Goal: Task Accomplishment & Management: Manage account settings

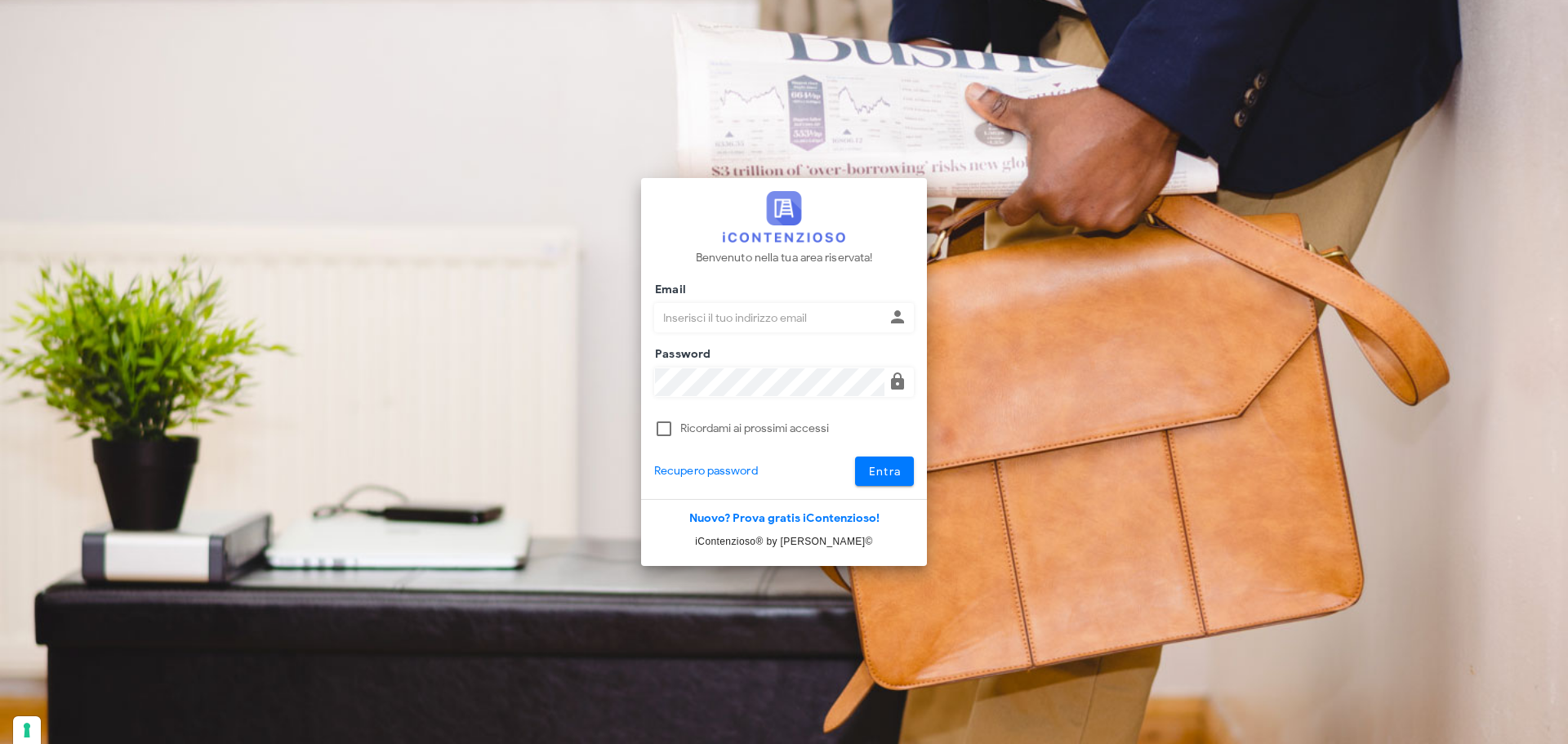
click at [715, 313] on input "Email" at bounding box center [770, 318] width 229 height 28
type input "giulia.mandolesi@mandolesi.it"
click at [855, 457] on button "Entra" at bounding box center [885, 472] width 60 height 30
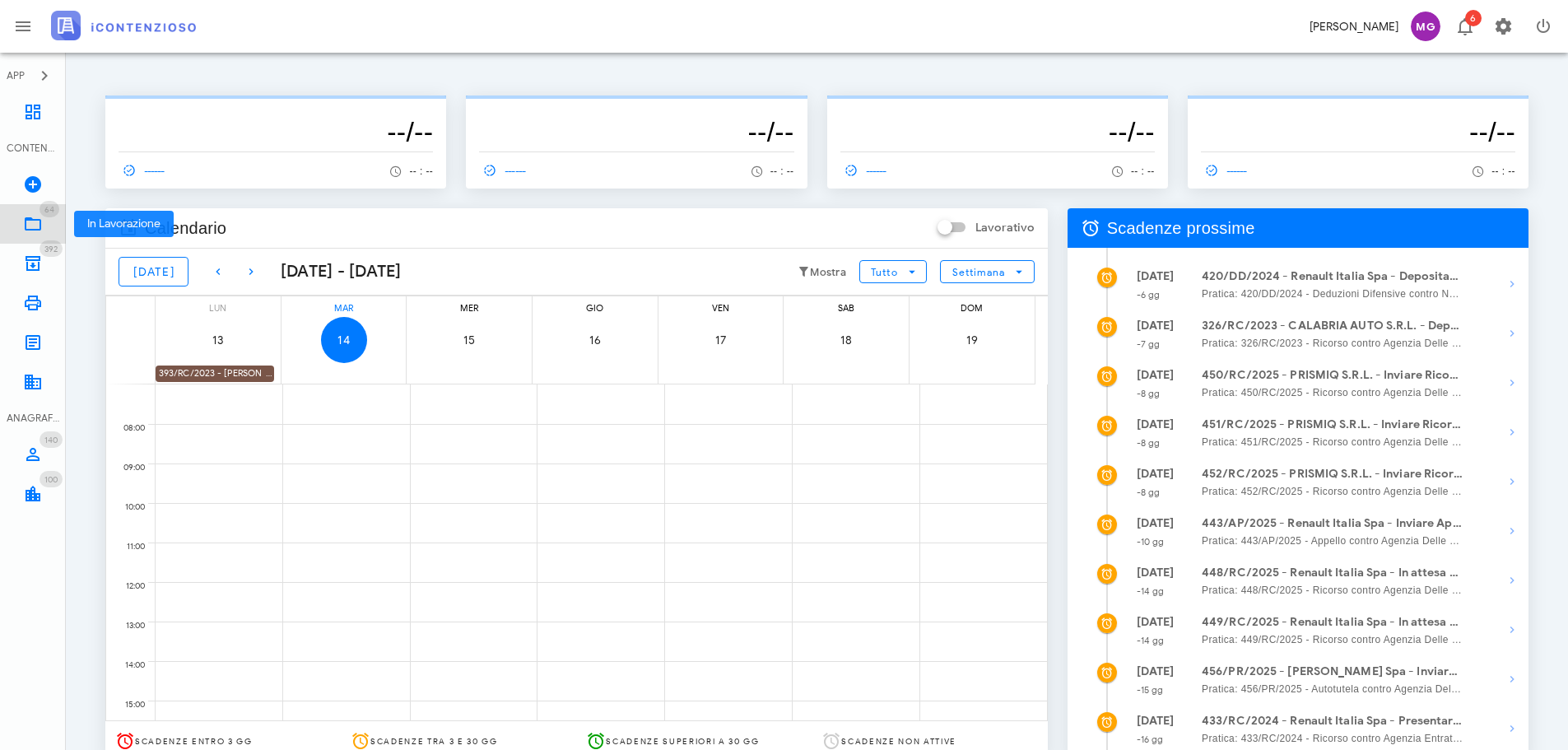
click at [41, 224] on icon at bounding box center [33, 224] width 20 height 20
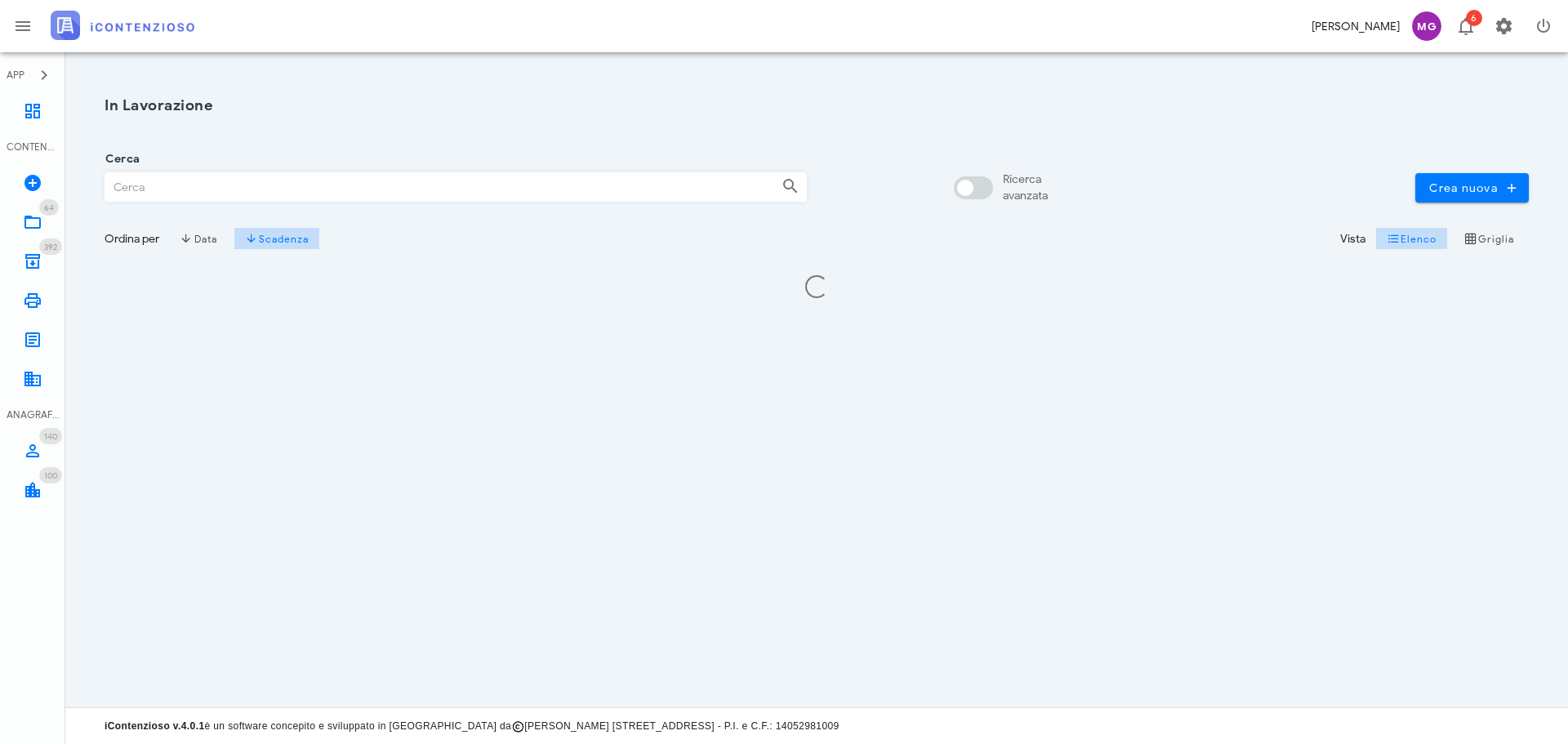
click at [146, 186] on input "Cerca" at bounding box center [436, 187] width 663 height 28
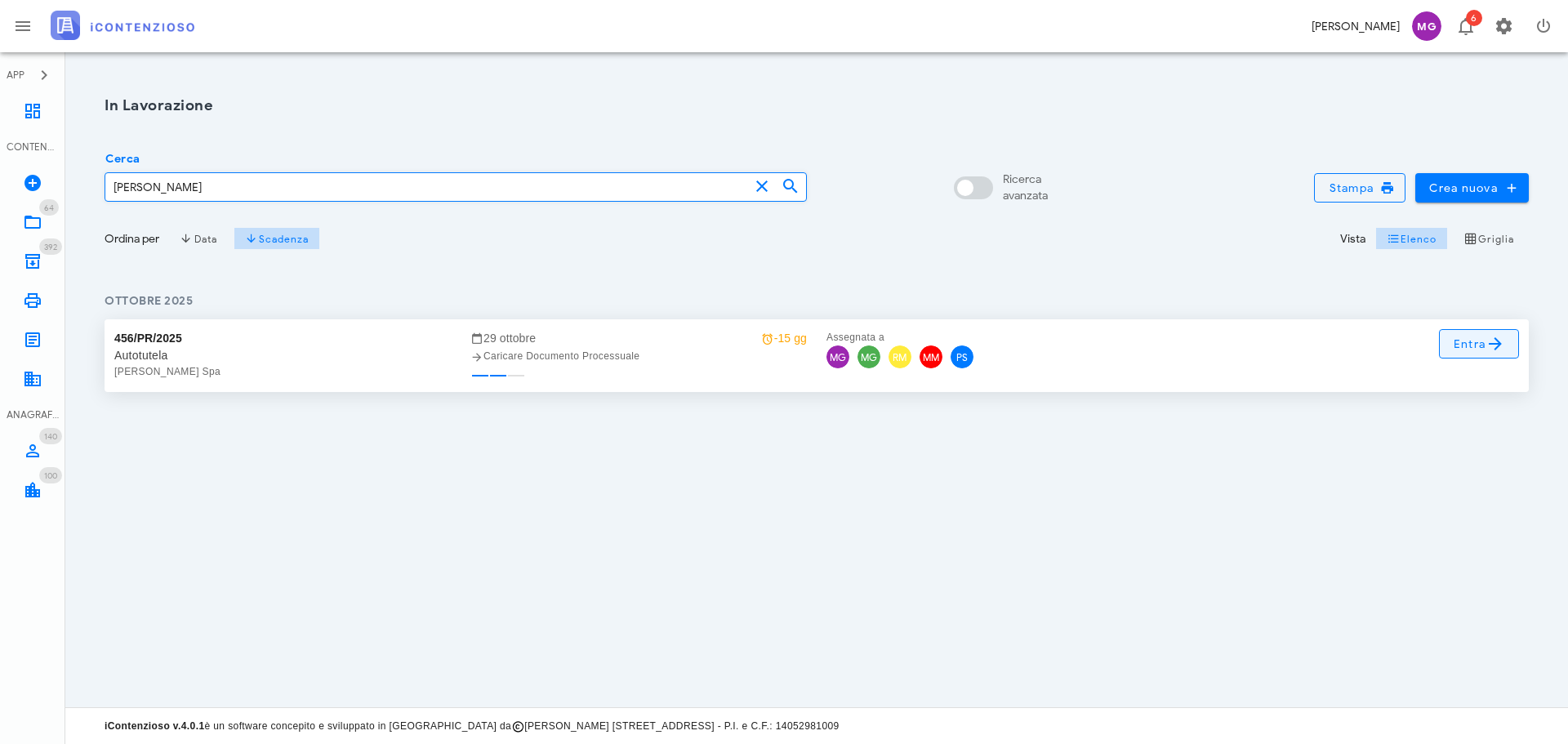
type input "angelo fiori"
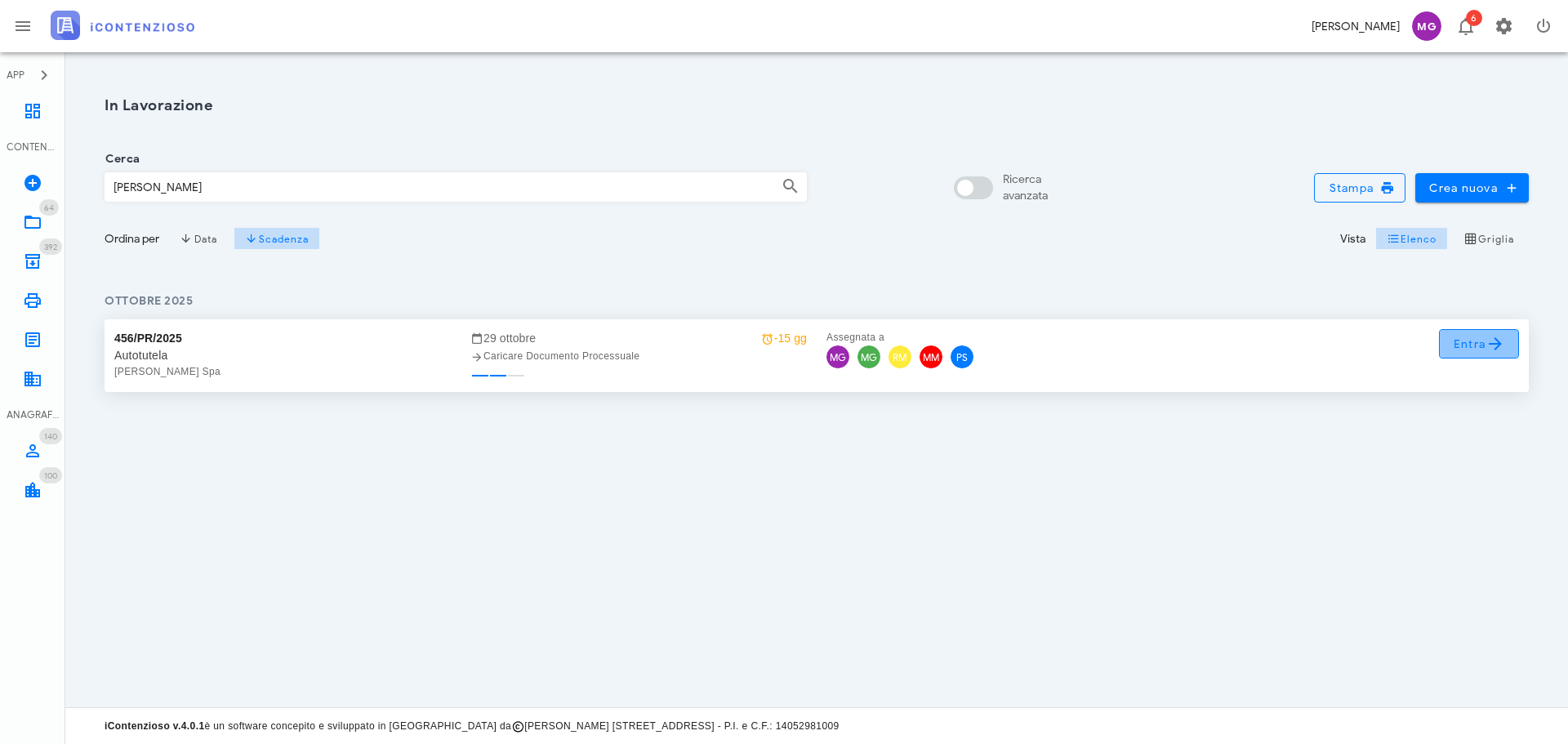
click at [1470, 346] on span "Entra" at bounding box center [1479, 343] width 53 height 20
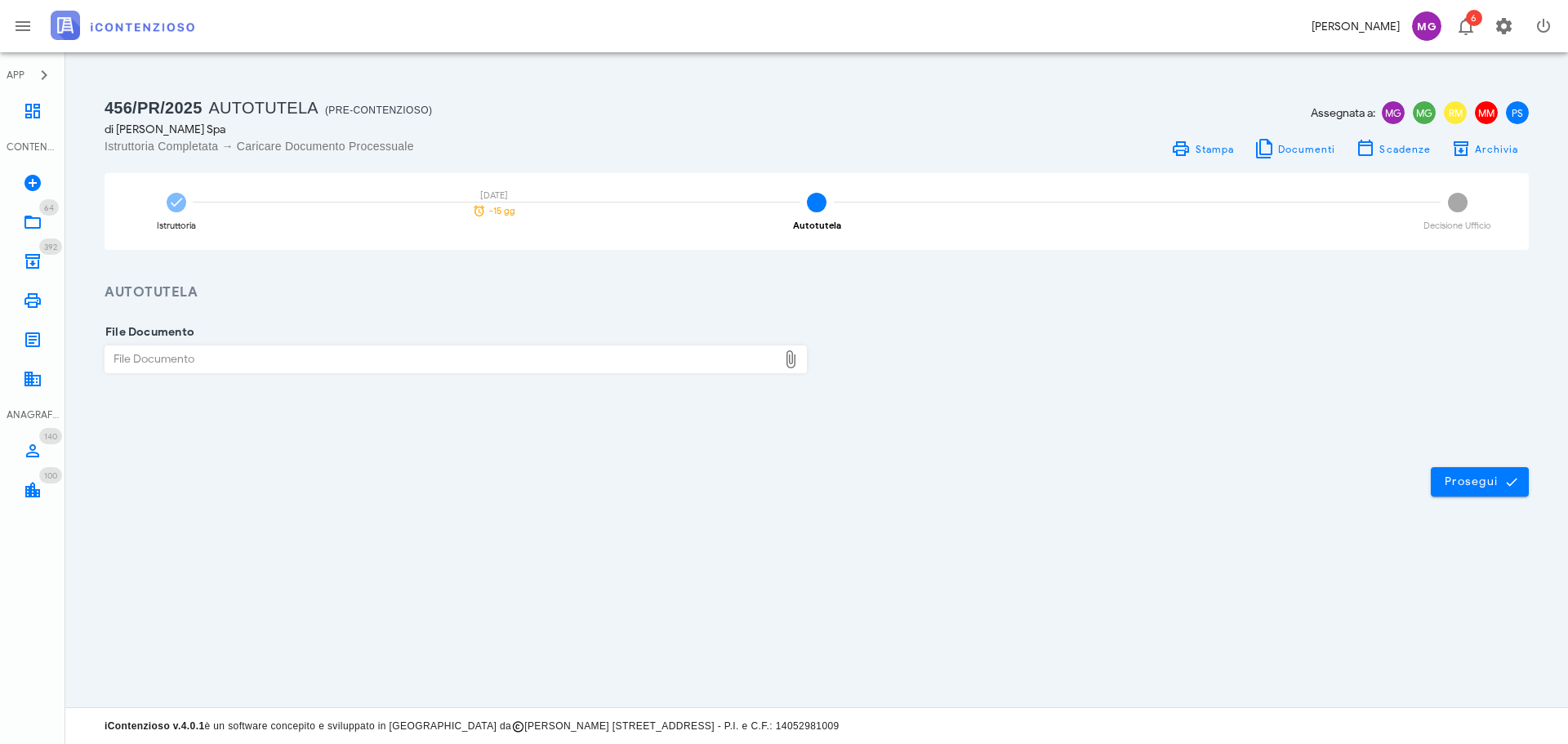
click at [532, 347] on div "File Documento" at bounding box center [441, 359] width 672 height 26
type input "C:\fakepath\civis.pdf"
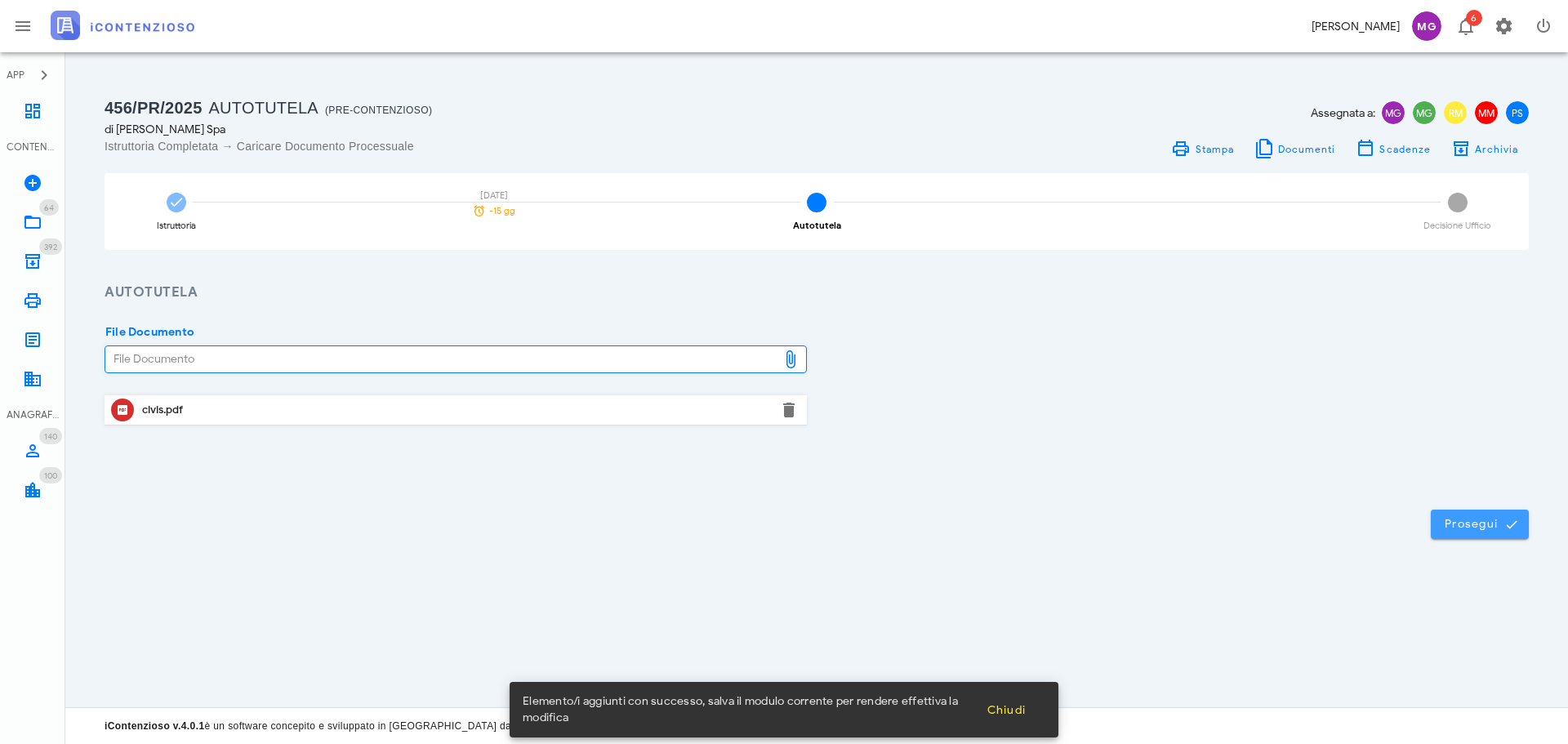
click at [1463, 519] on span "Prosegui" at bounding box center [1479, 525] width 72 height 15
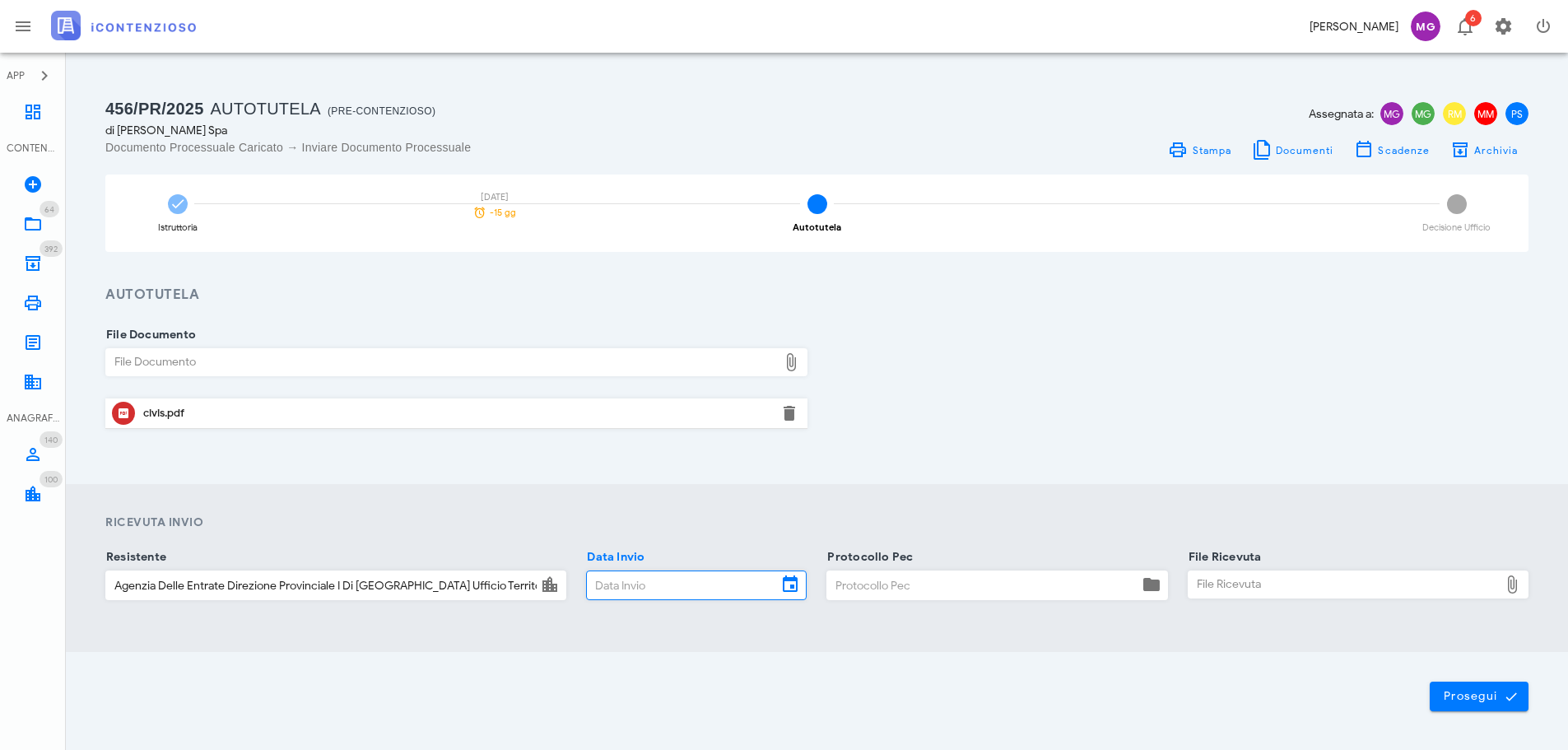
click at [749, 578] on input "Data Invio" at bounding box center [682, 586] width 190 height 28
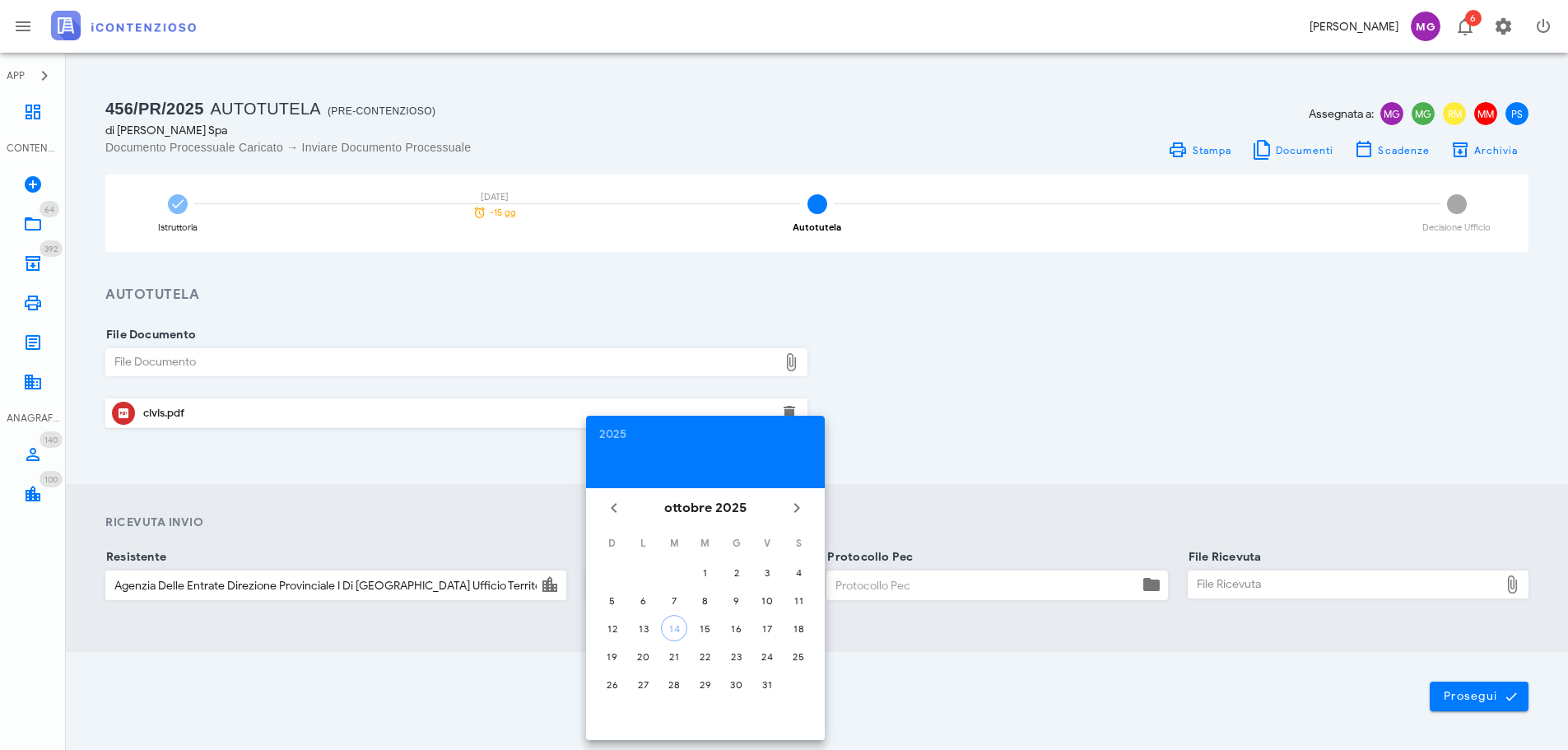
click at [185, 417] on div "civis.pdf" at bounding box center [456, 414] width 627 height 13
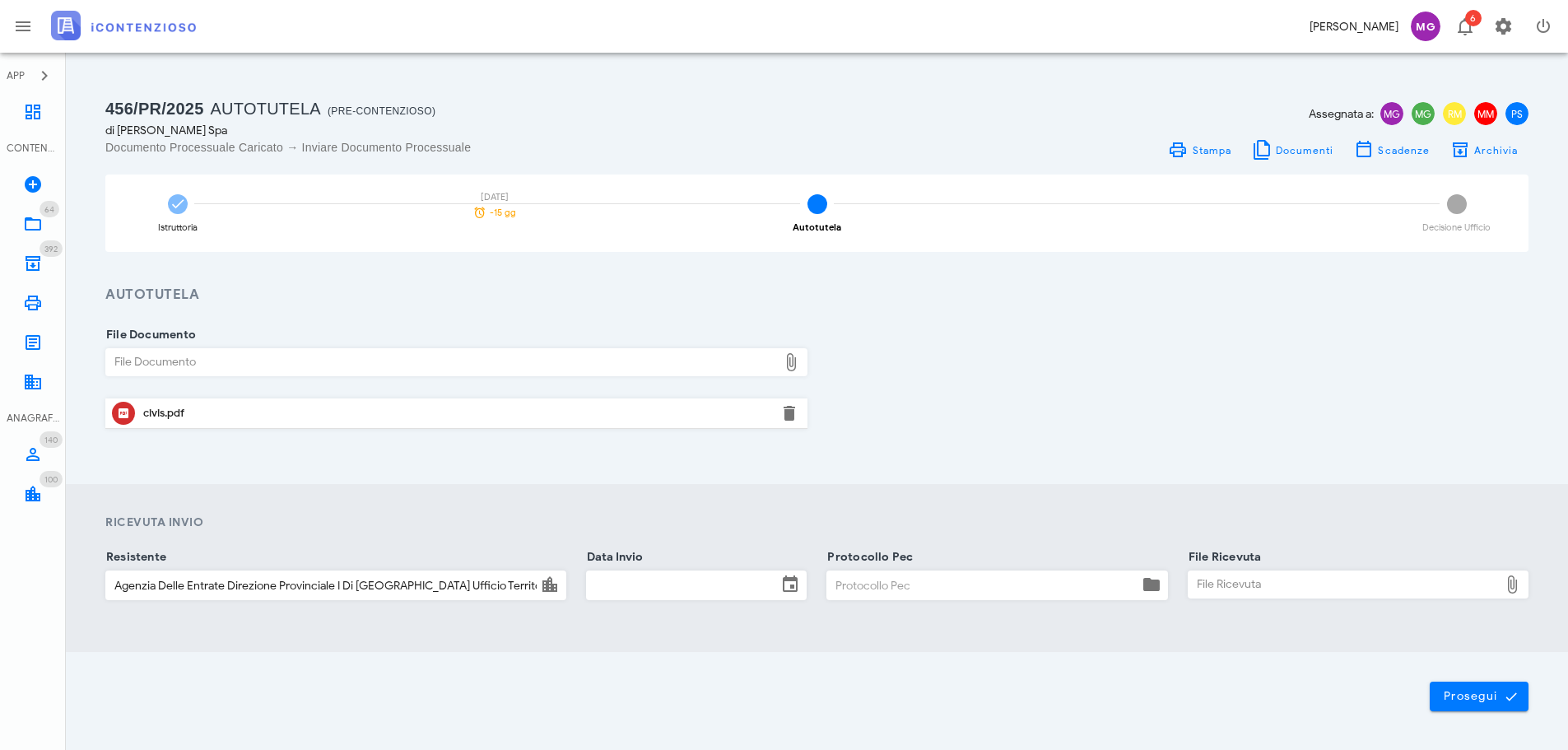
click at [660, 587] on input "Data Invio" at bounding box center [682, 586] width 190 height 28
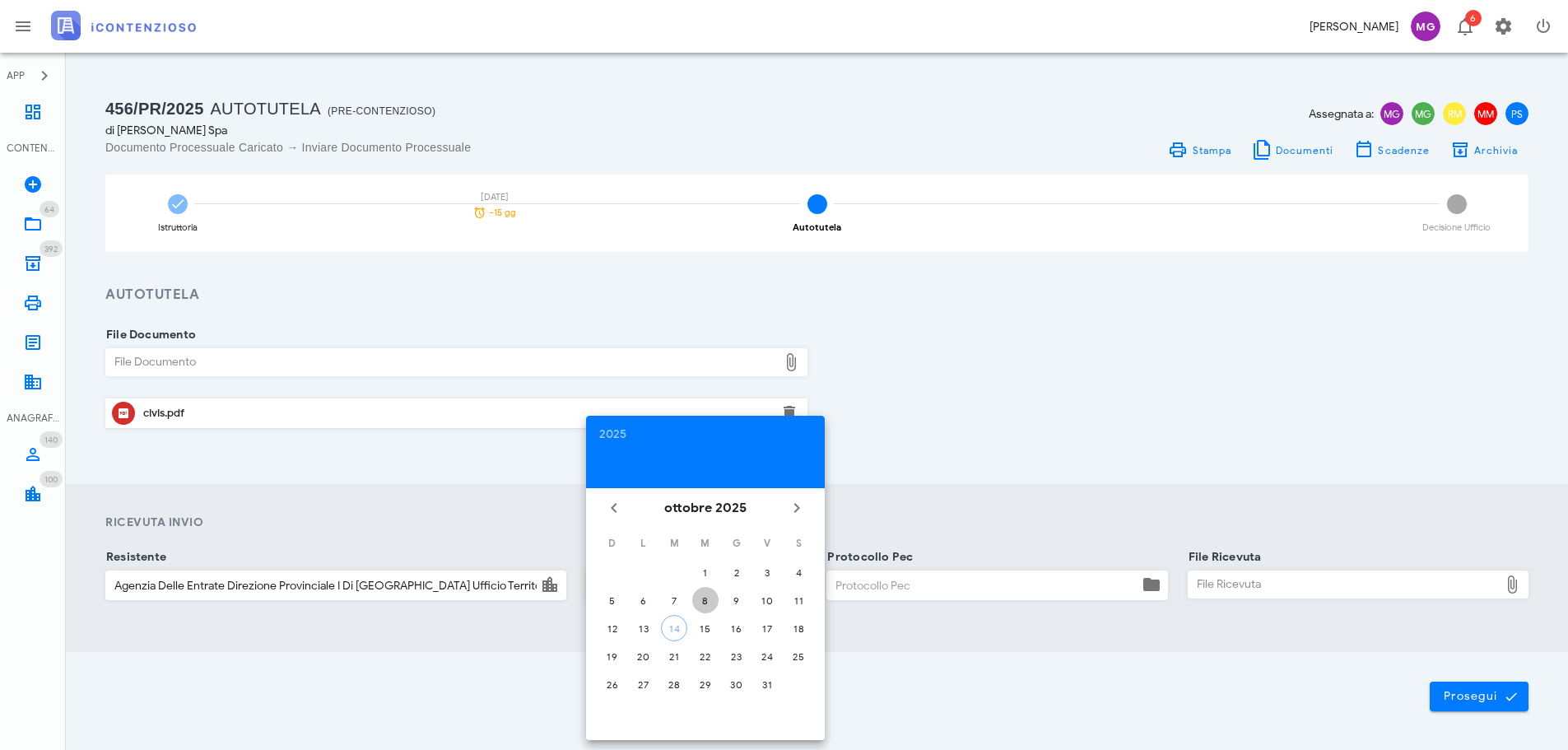
click at [713, 604] on div "8" at bounding box center [706, 600] width 26 height 12
type input "08/10/2025"
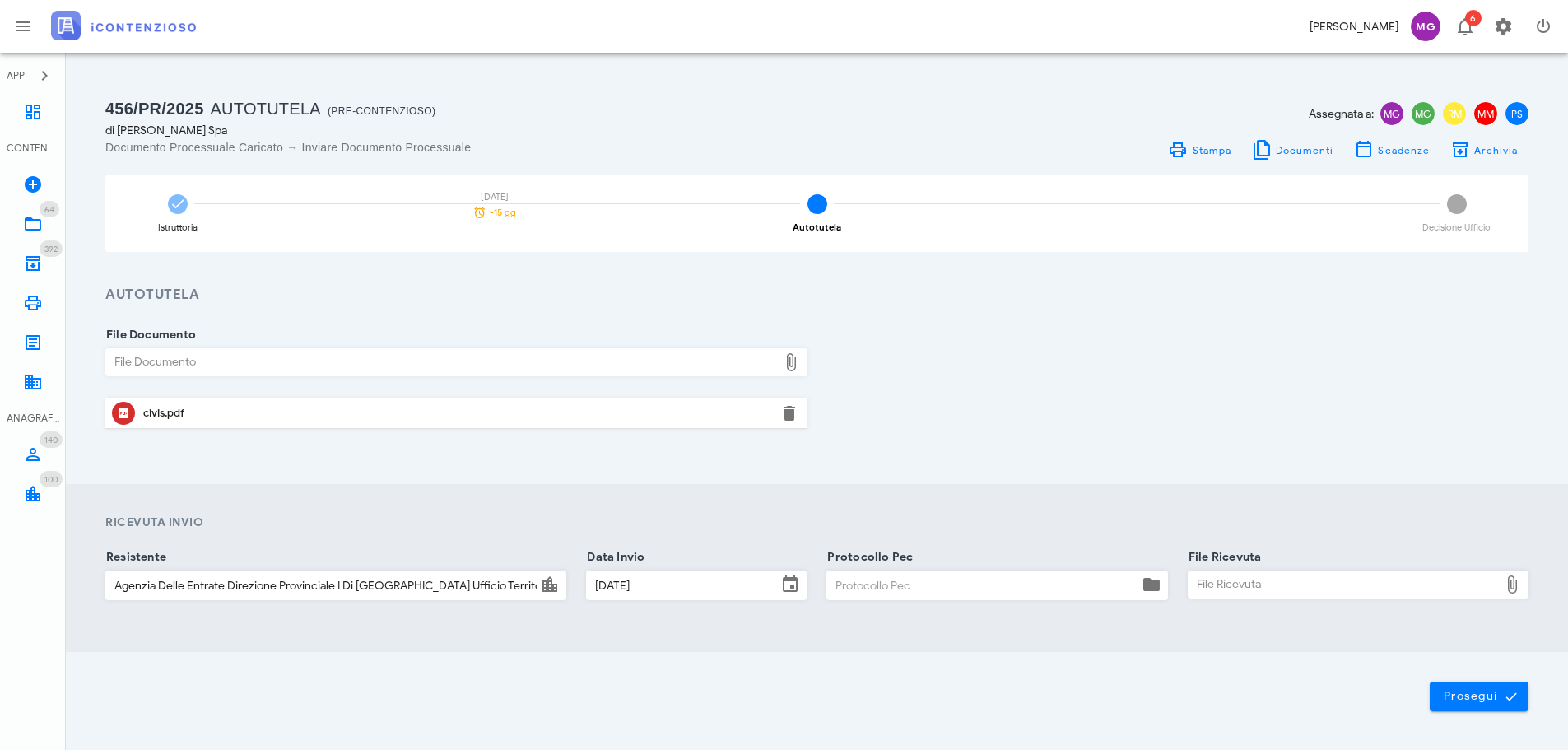
click at [908, 587] on input "Protocollo Pec" at bounding box center [982, 586] width 310 height 28
type input "1"
click at [1269, 595] on div "File Ricevuta" at bounding box center [1343, 585] width 310 height 26
type input "C:\fakepath\civis.pdf"
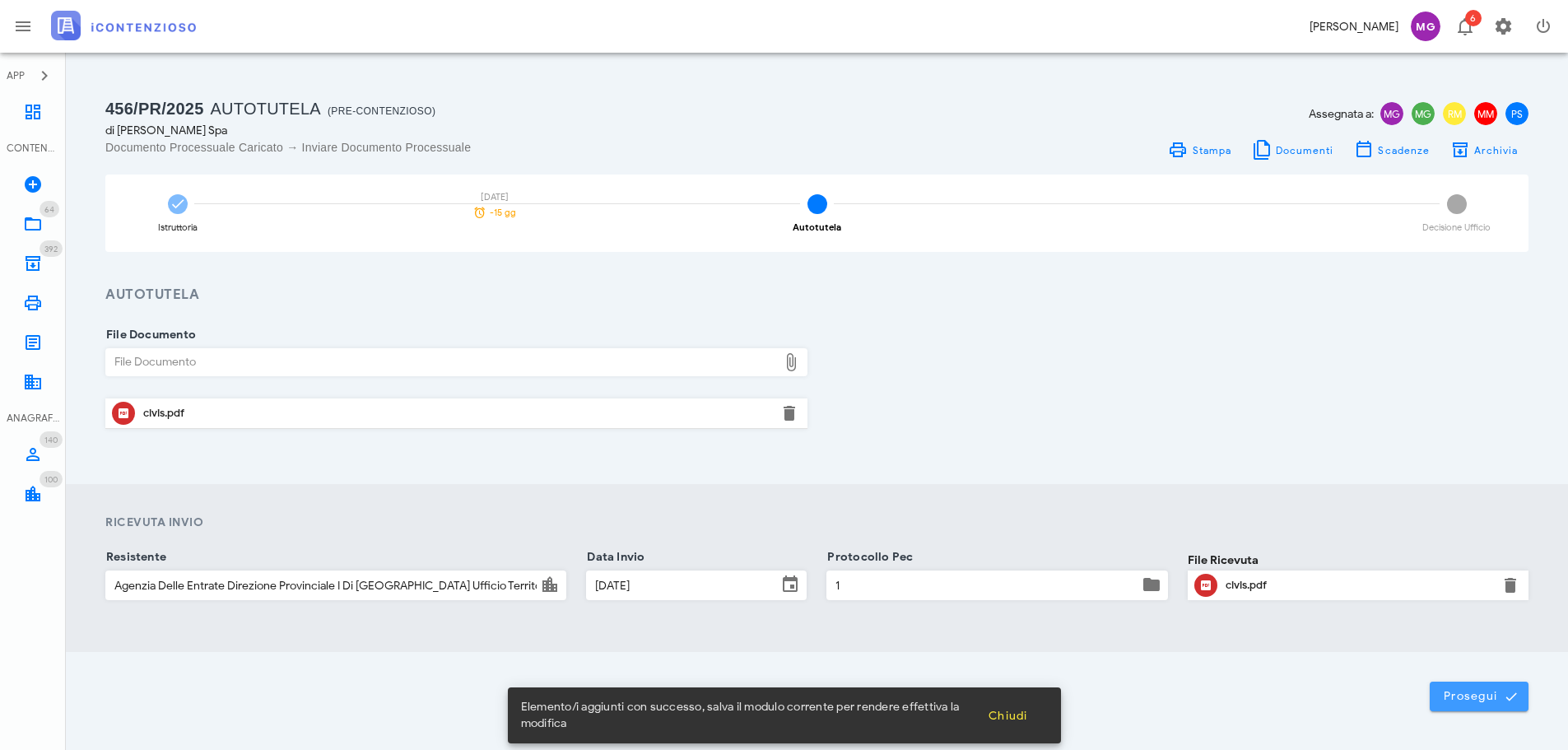
click at [1471, 695] on span "Prosegui" at bounding box center [1479, 696] width 72 height 15
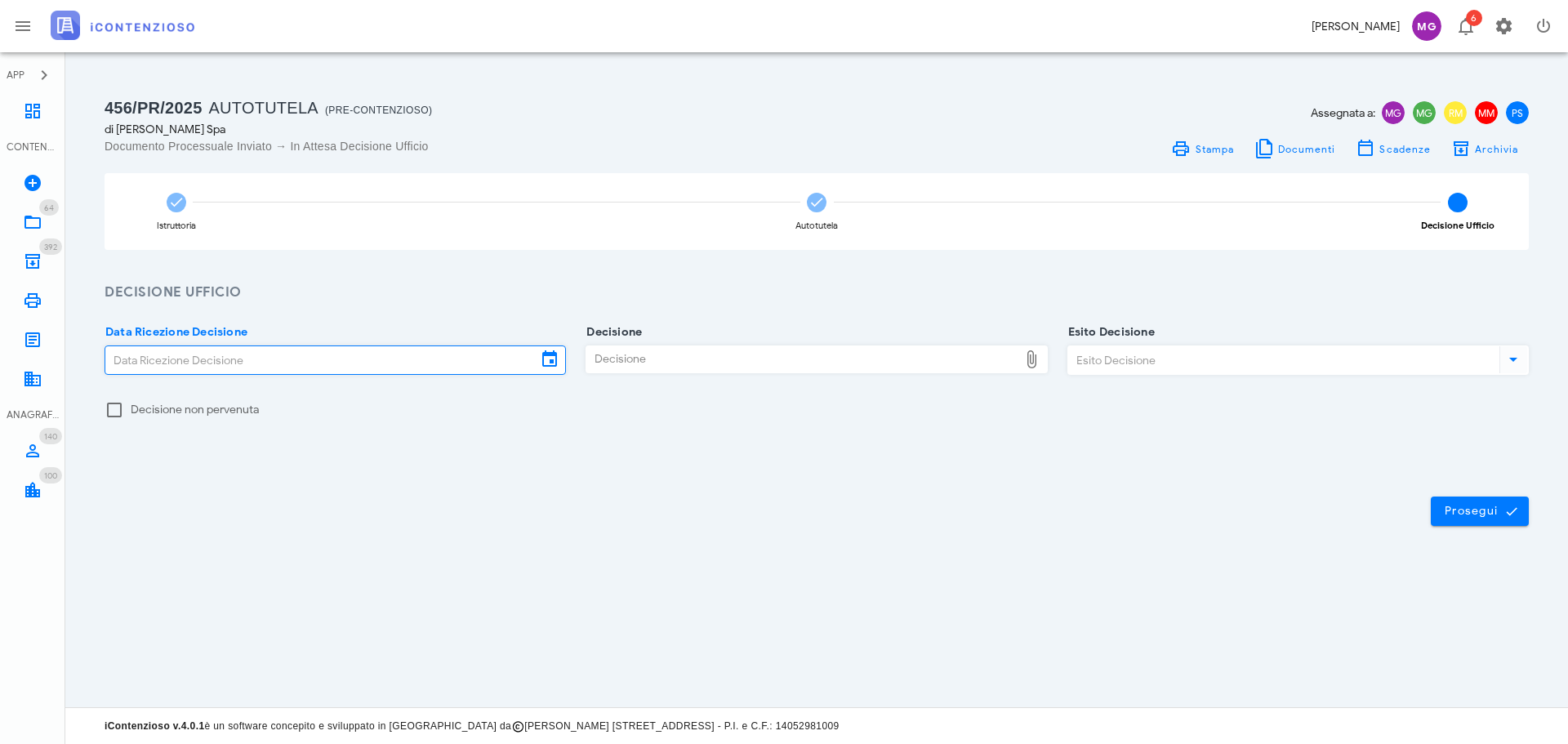
click at [336, 364] on input "Data Ricezione Decisione" at bounding box center [321, 360] width 432 height 28
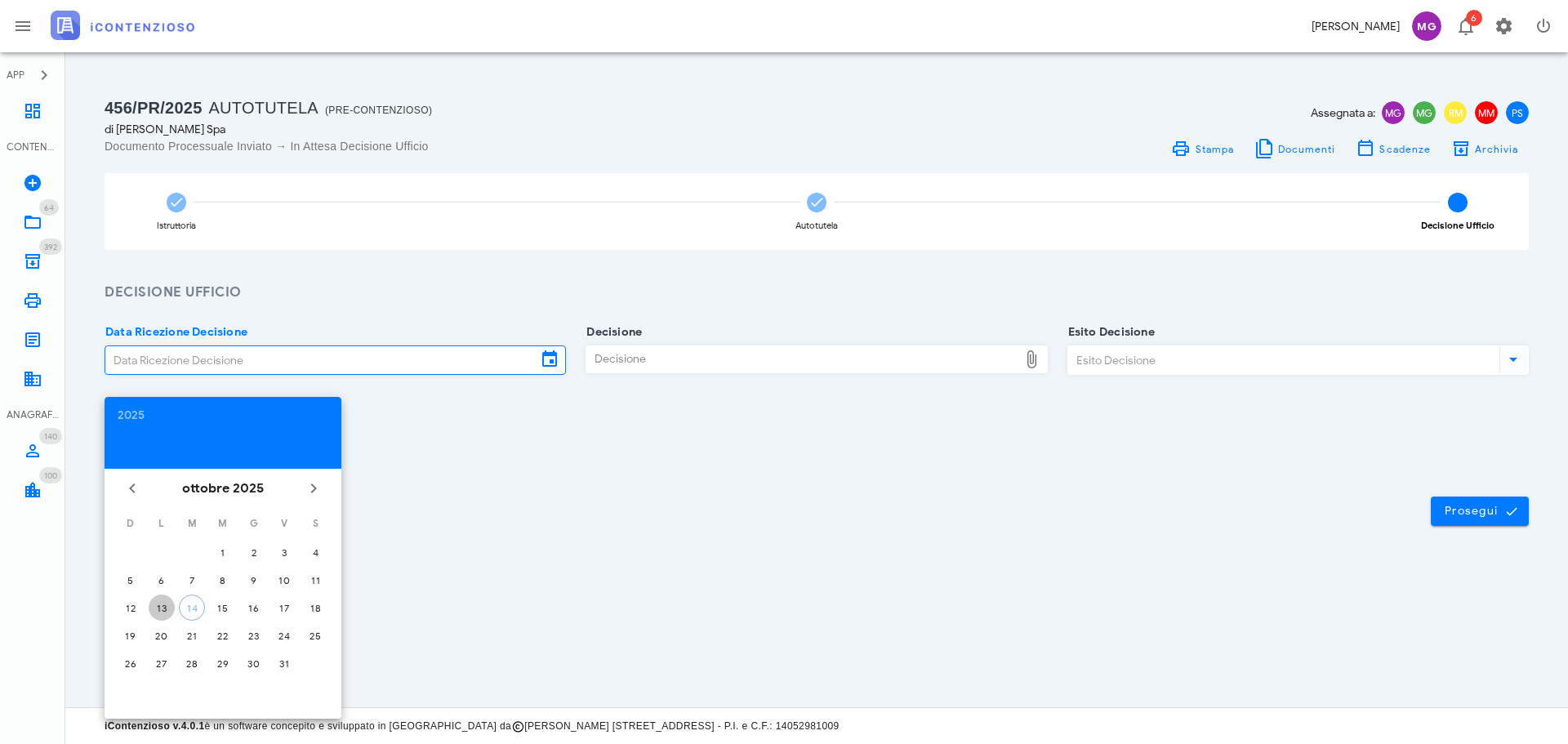
click at [164, 602] on div "13" at bounding box center [161, 608] width 26 height 12
type input "13/10/2025"
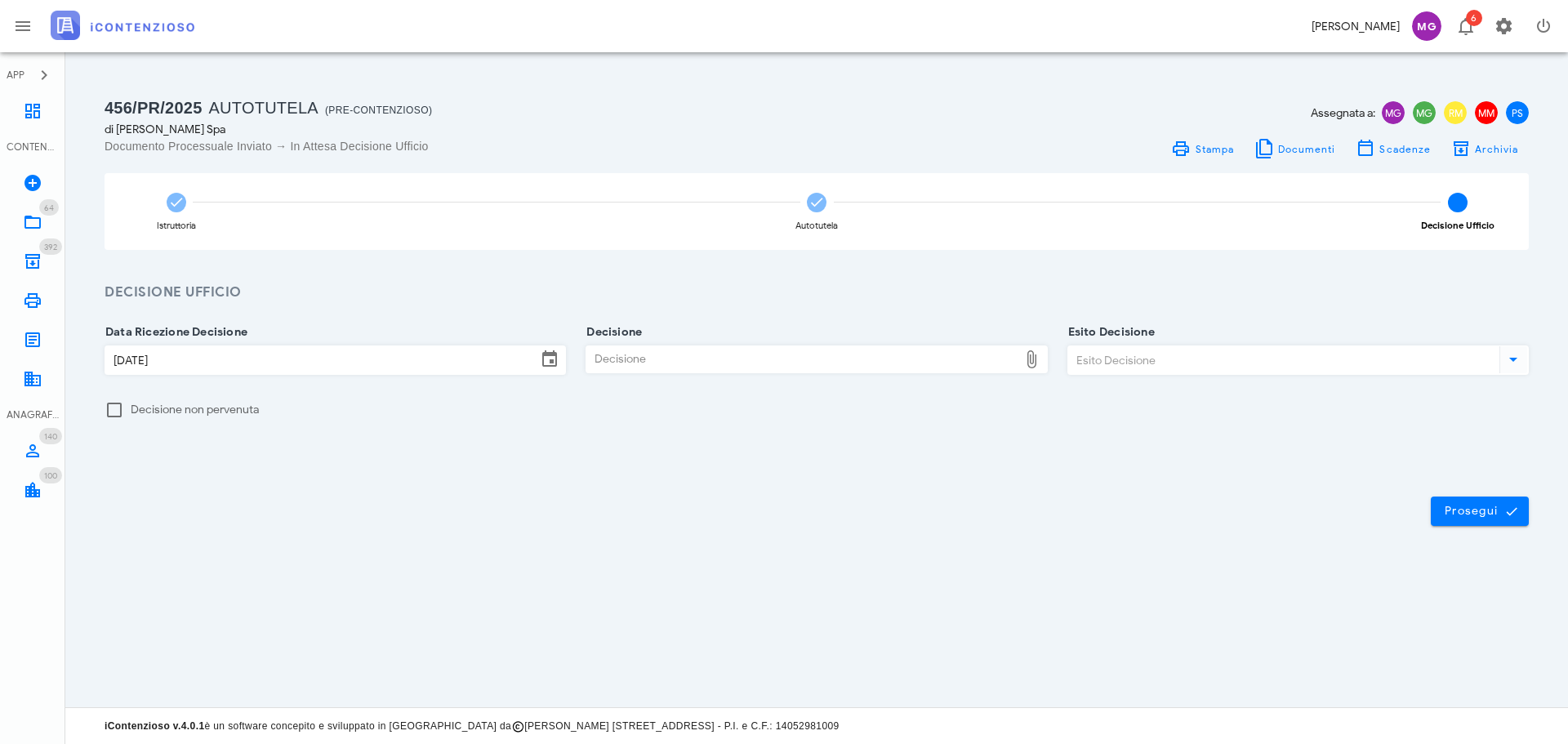
click at [649, 358] on div "Decisione" at bounding box center [802, 359] width 432 height 26
type input "C:\fakepath\Comunicazione regolarità.pdf"
click at [673, 333] on div "Decisione Comunicazi…larità.pdf" at bounding box center [816, 364] width 461 height 62
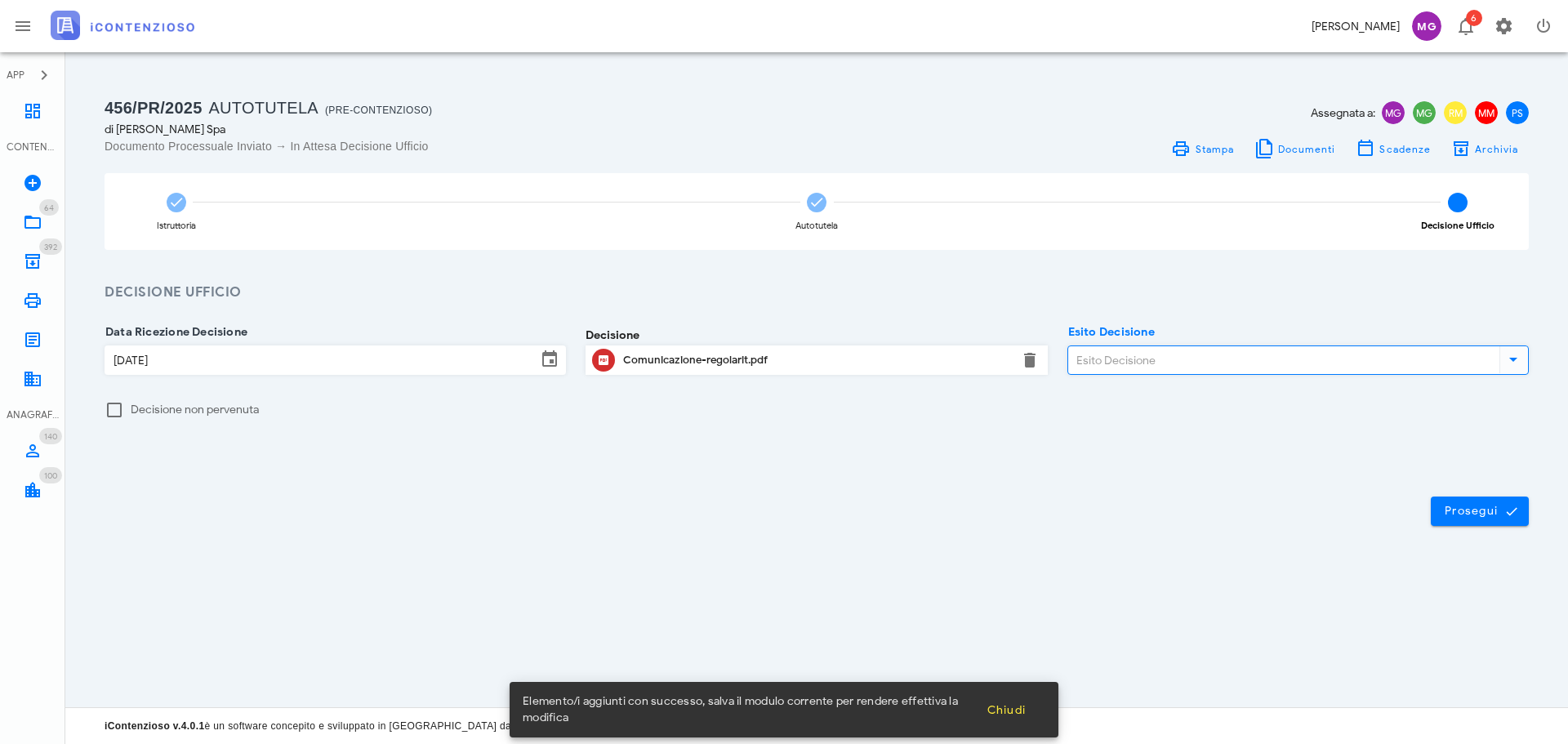
click at [1133, 361] on input "Esito Decisione" at bounding box center [1282, 360] width 428 height 28
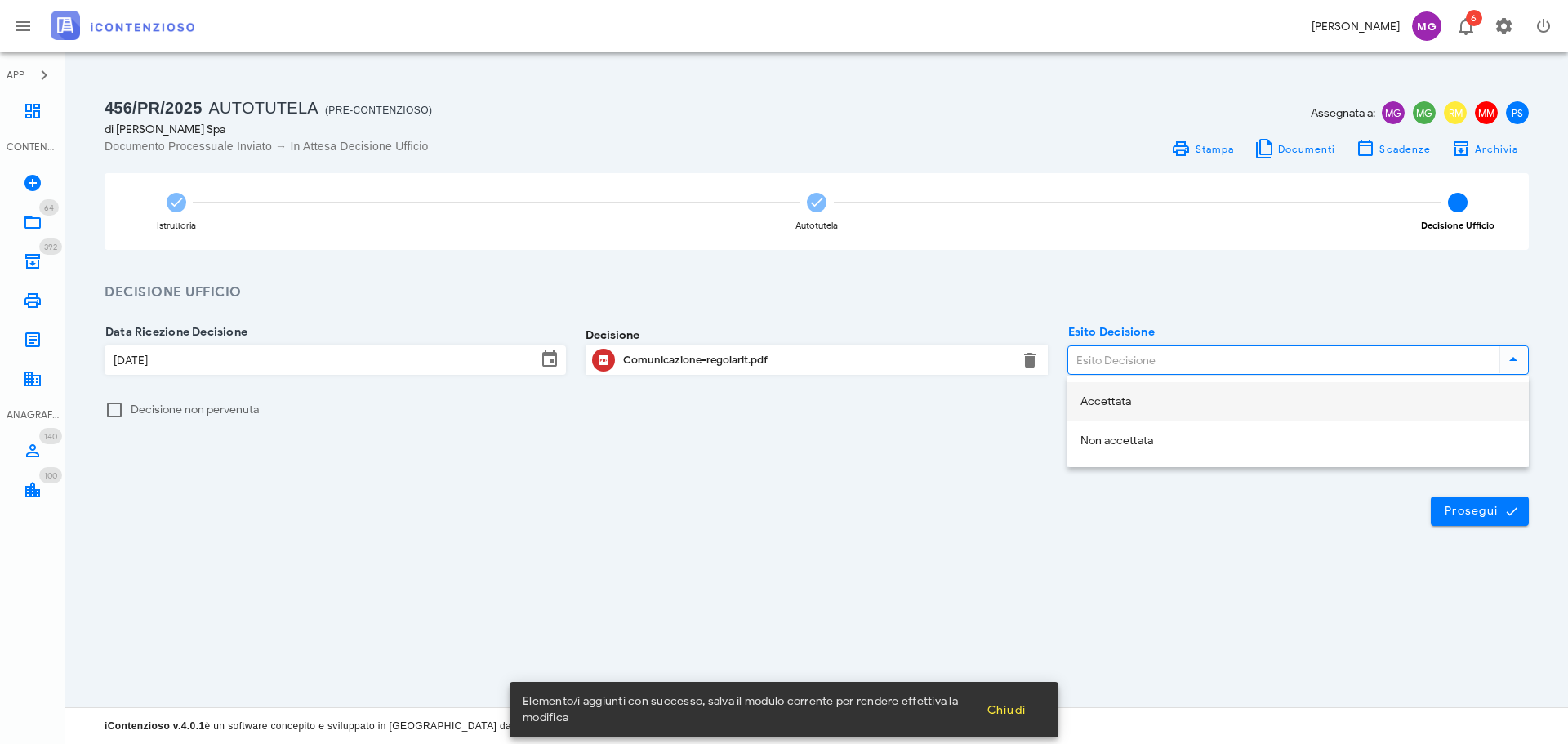
click at [1128, 406] on div "Accettata" at bounding box center [1298, 402] width 435 height 14
type input "Accettata"
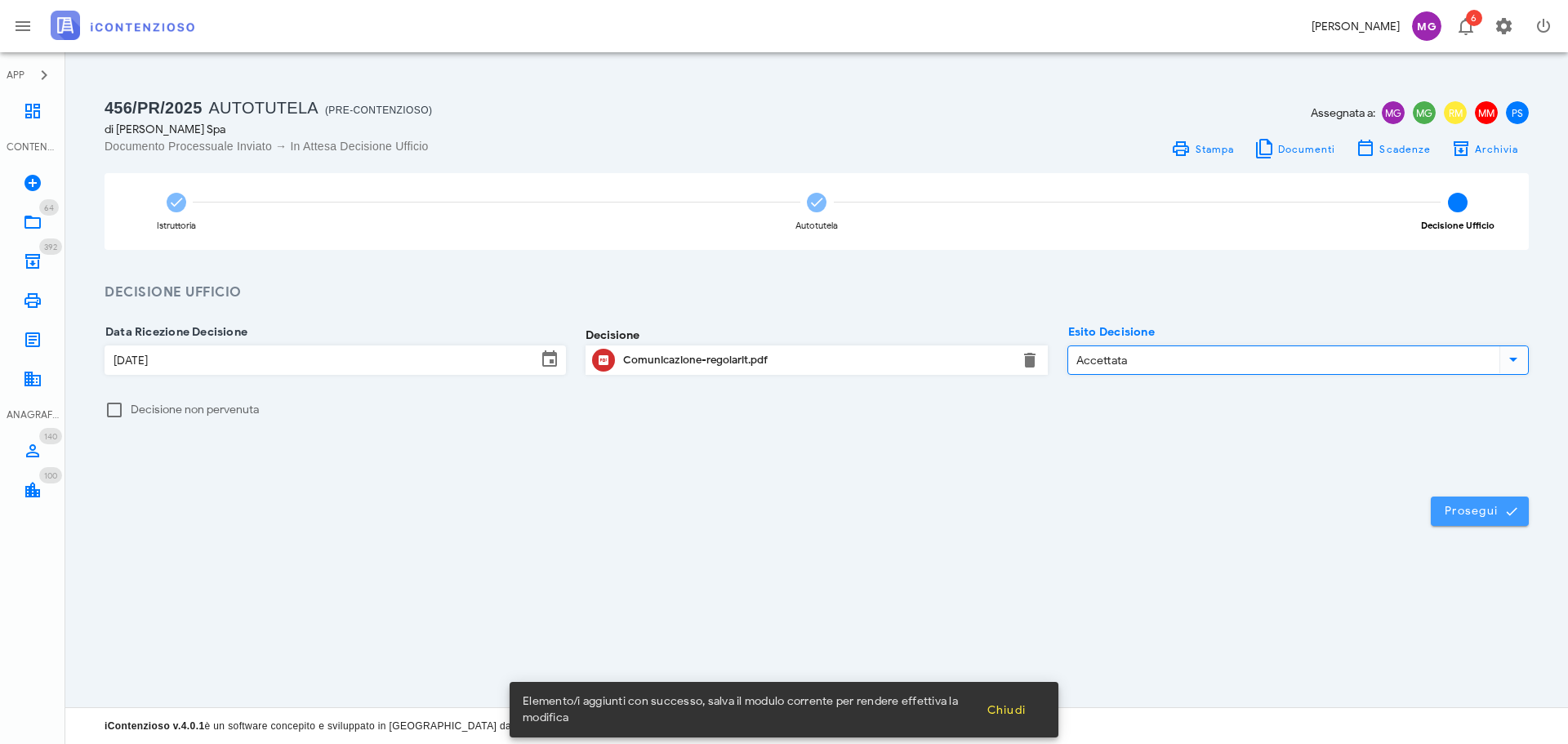
click at [1483, 517] on span "Prosegui" at bounding box center [1479, 511] width 72 height 15
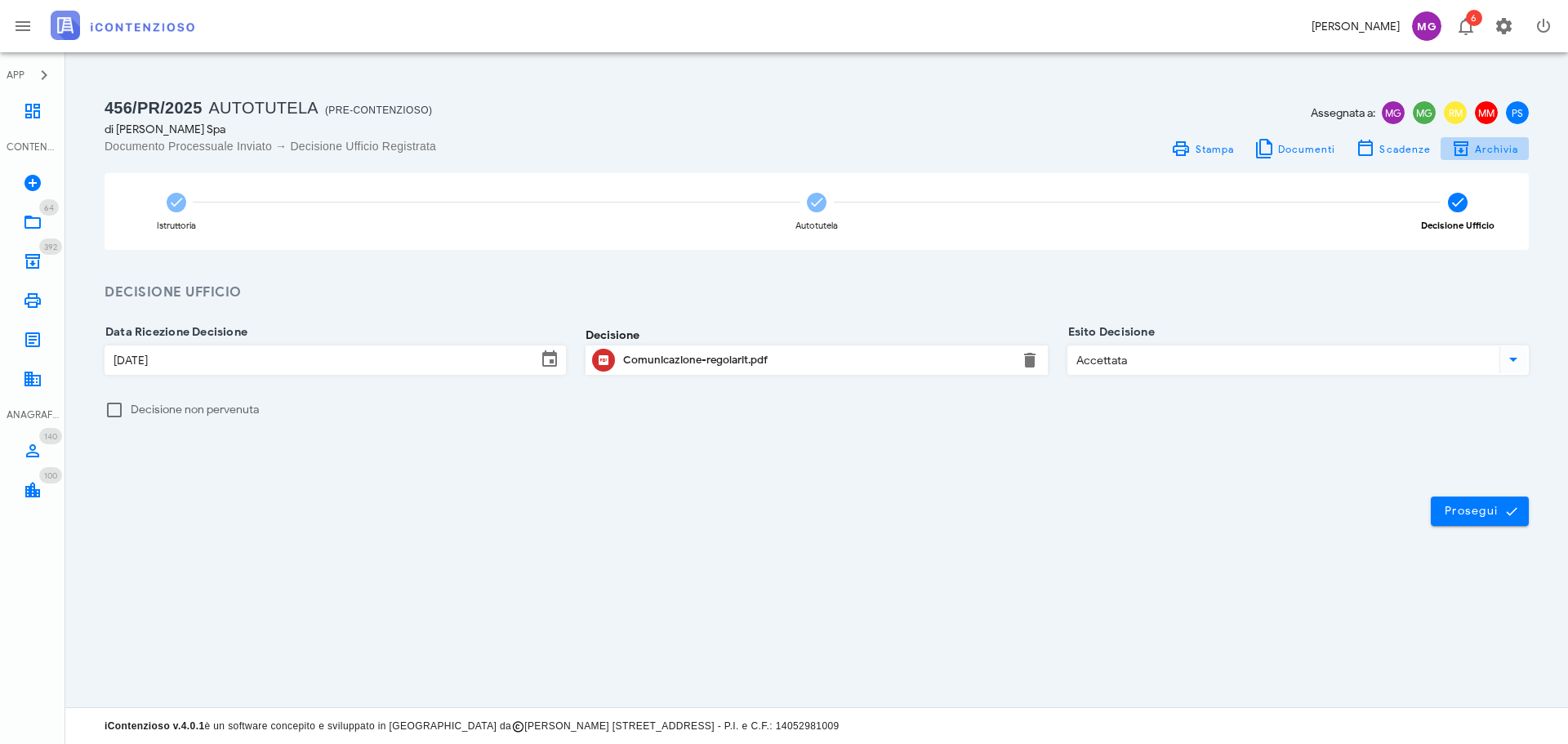
click at [1490, 154] on span "Archivia" at bounding box center [1496, 148] width 45 height 12
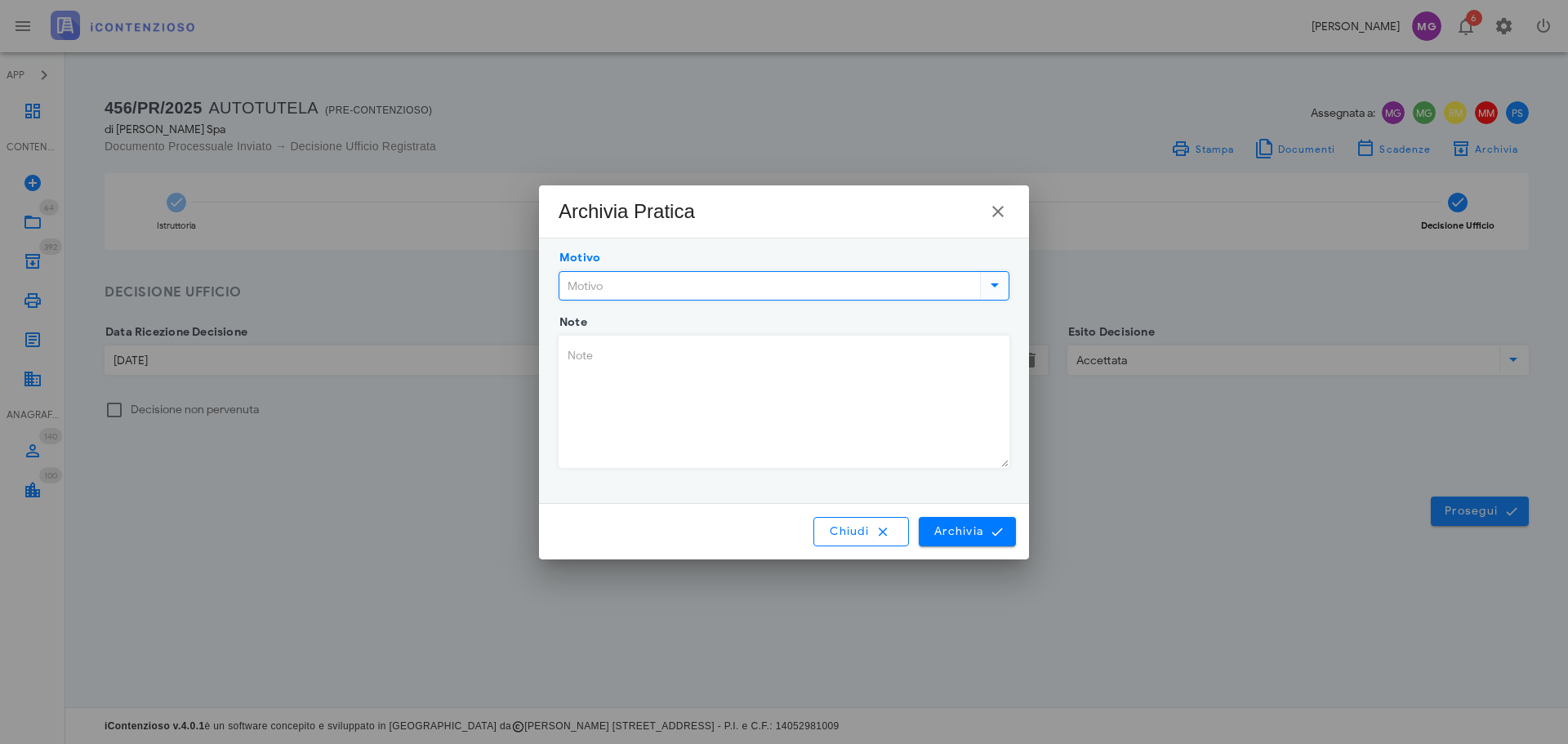
click at [763, 282] on input "Motivo" at bounding box center [768, 286] width 418 height 28
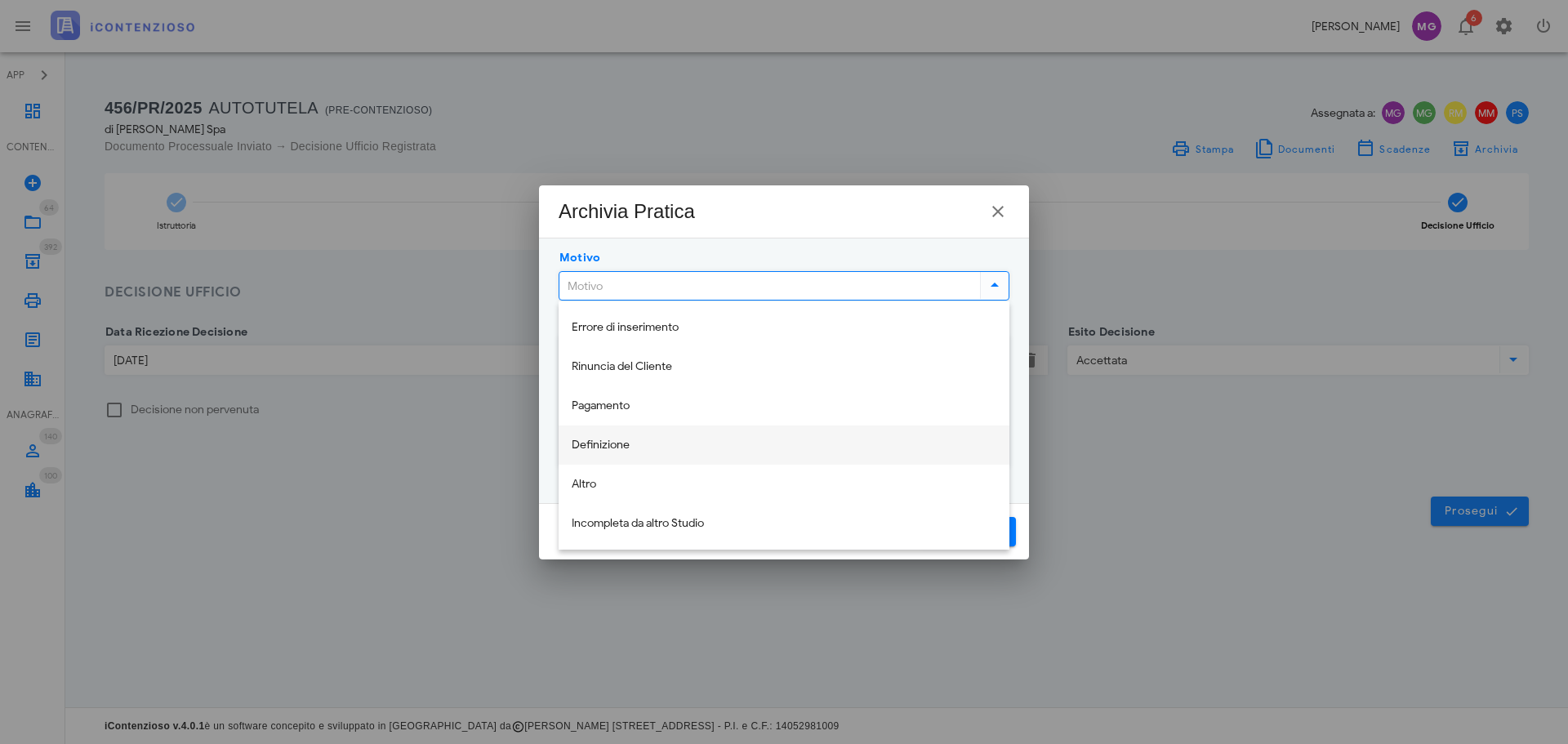
click at [707, 445] on div "Definizione" at bounding box center [784, 445] width 425 height 14
type input "Definizione"
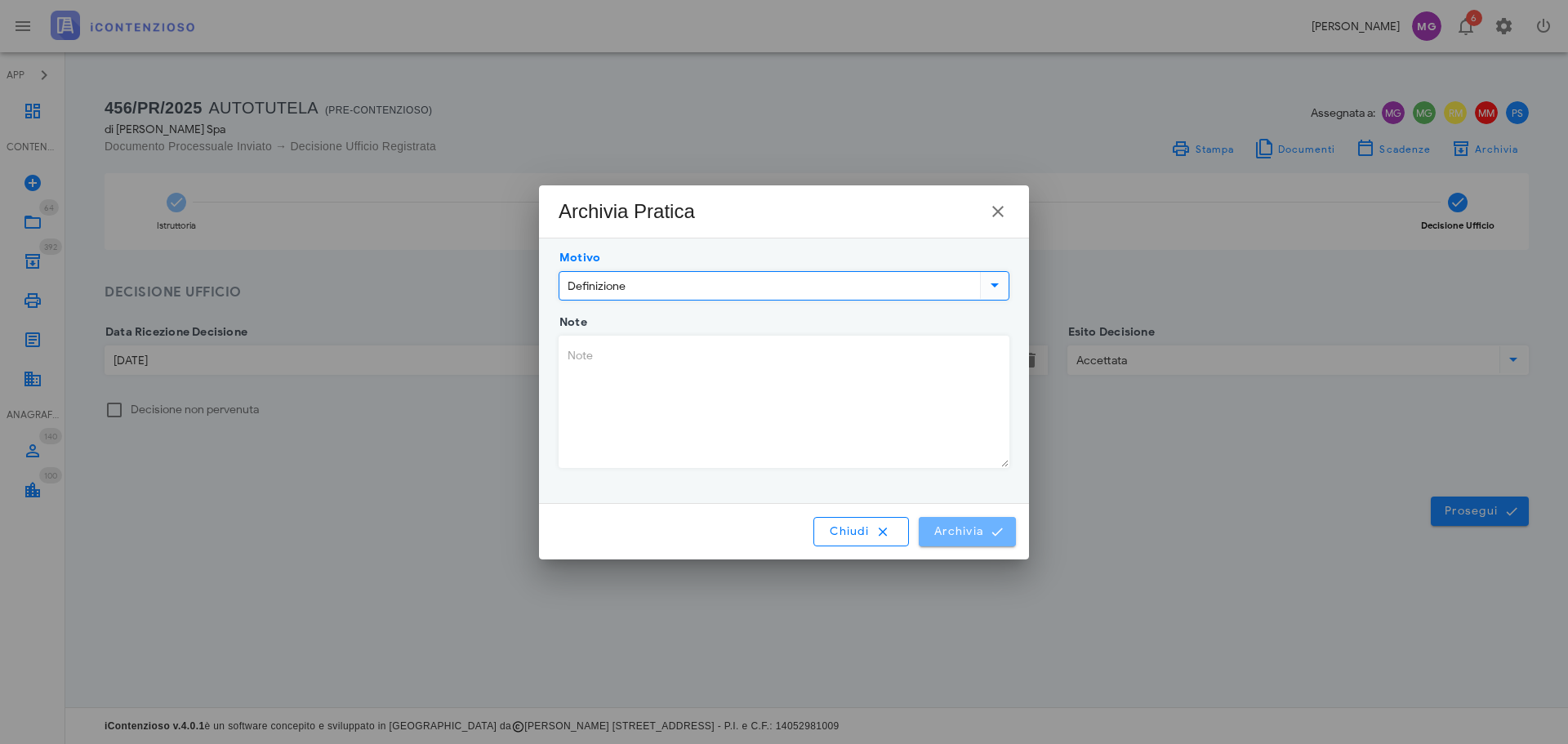
click at [963, 533] on span "Archivia" at bounding box center [967, 531] width 68 height 15
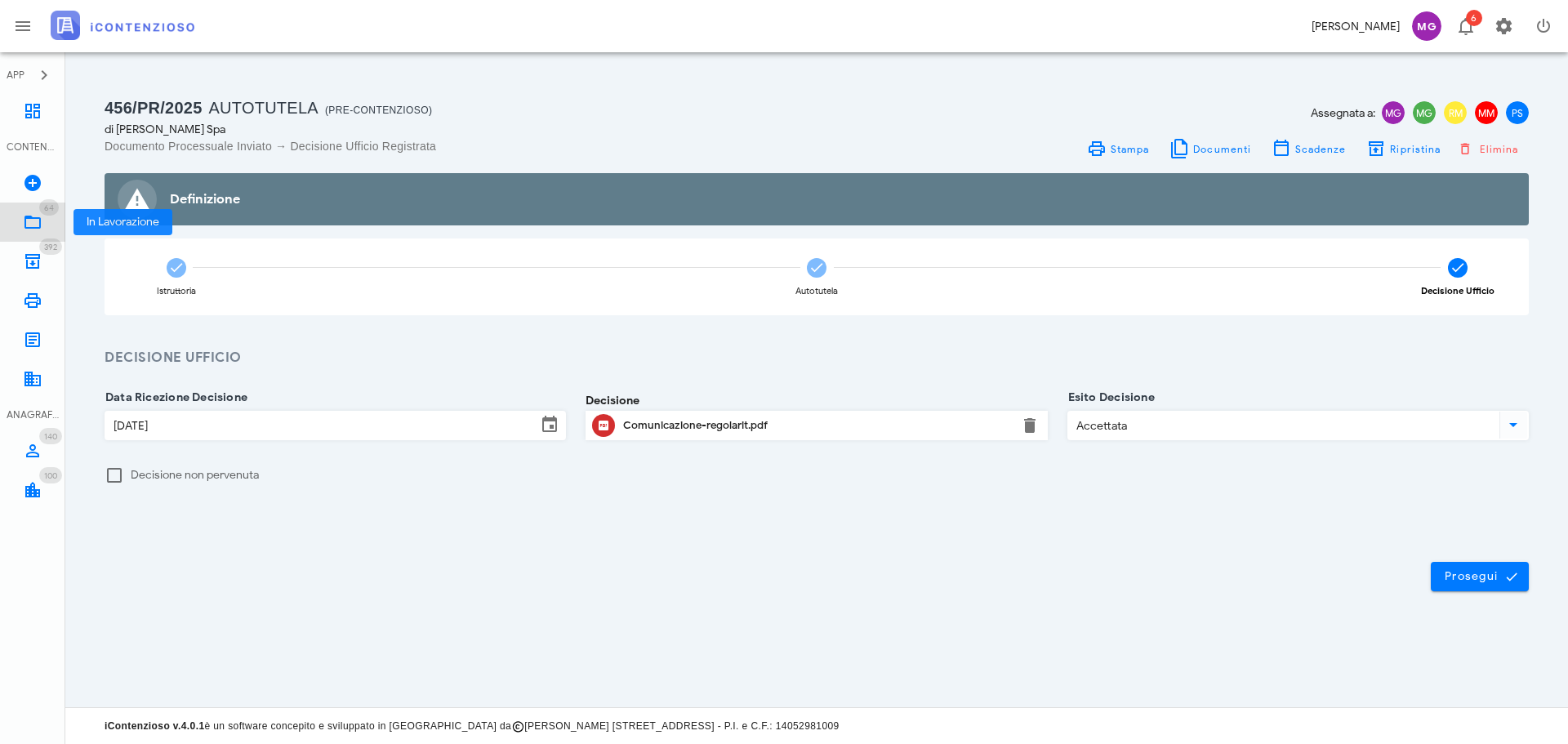
click at [23, 216] on icon at bounding box center [33, 222] width 20 height 20
